Goal: Transaction & Acquisition: Purchase product/service

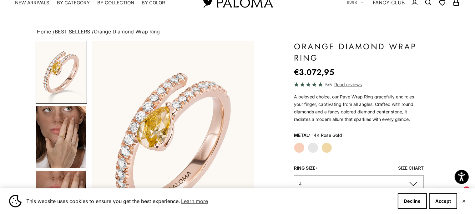
scroll to position [33, 0]
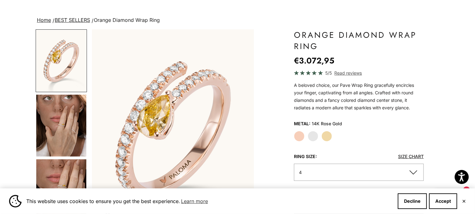
click at [327, 136] on label "Yellow Gold" at bounding box center [326, 136] width 11 height 11
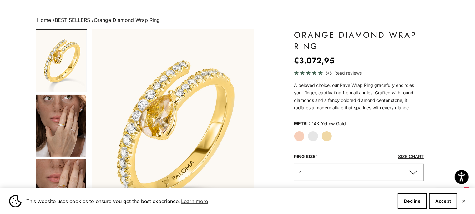
click at [313, 139] on label "White Gold" at bounding box center [313, 136] width 11 height 11
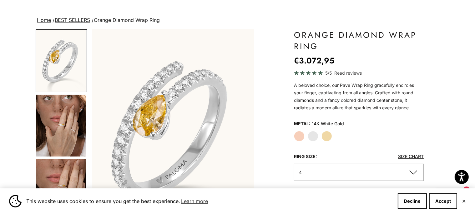
click at [303, 138] on label "Rose Gold" at bounding box center [299, 136] width 11 height 11
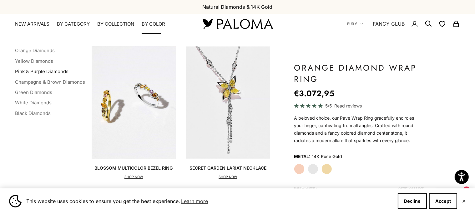
click at [46, 71] on link "Pink & Purple Diamonds" at bounding box center [41, 71] width 53 height 6
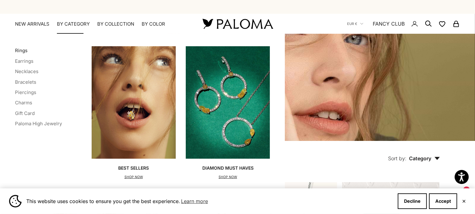
click at [23, 52] on link "Rings" at bounding box center [21, 51] width 13 height 6
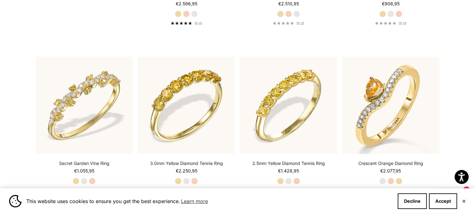
scroll to position [627, 0]
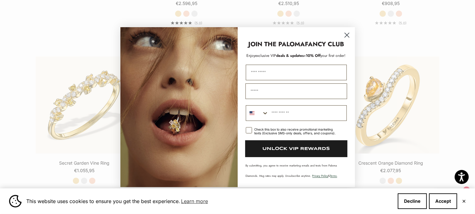
click at [346, 37] on icon "Close dialog" at bounding box center [346, 35] width 4 height 4
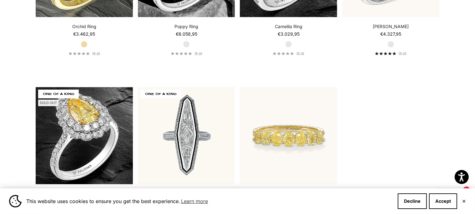
scroll to position [2773, 0]
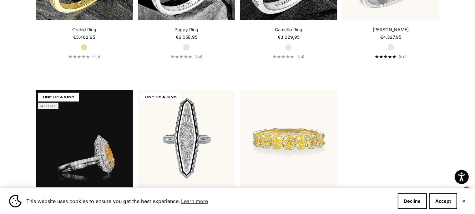
click at [101, 105] on video "#YellowGold\a#WhiteGold\a#RoseGold" at bounding box center [84, 138] width 97 height 97
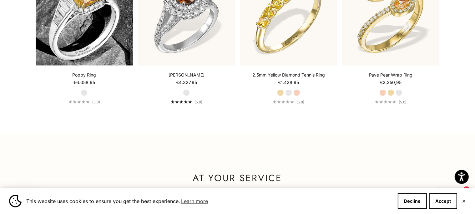
scroll to position [693, 0]
